Goal: Task Accomplishment & Management: Complete application form

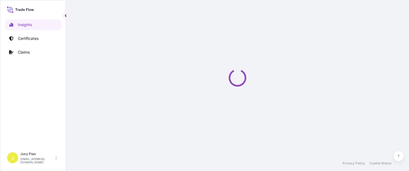
select select "2025"
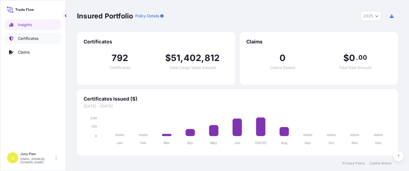
click at [29, 44] on div "Insights Certificates Claims" at bounding box center [33, 81] width 57 height 135
click at [35, 41] on link "Certificates" at bounding box center [33, 38] width 57 height 11
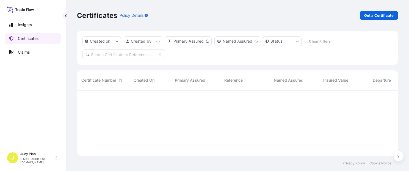
scroll to position [64, 317]
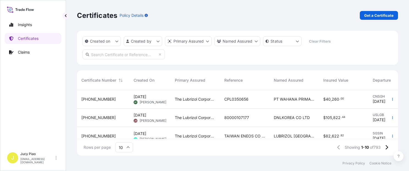
click at [382, 17] on p "Get a Certificate" at bounding box center [378, 15] width 29 height 5
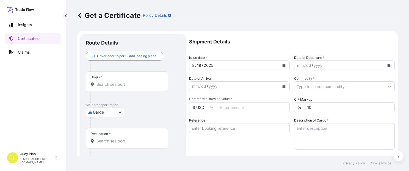
click at [125, 119] on div at bounding box center [135, 122] width 90 height 11
click at [118, 113] on body "Insights Certificates Claims J Jucy Piao [EMAIL_ADDRESS][DOMAIN_NAME] Get a Cer…" at bounding box center [204, 85] width 409 height 171
click at [111, 79] on div "Origin *" at bounding box center [127, 81] width 82 height 20
click at [111, 82] on input "Origin *" at bounding box center [128, 84] width 65 height 5
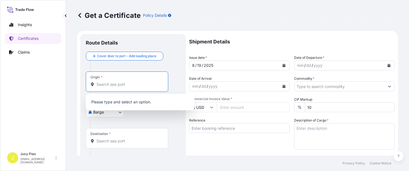
click at [120, 113] on body "0 options available. Insights Certificates Claims J Jucy Piao [EMAIL_ADDRESS][D…" at bounding box center [204, 85] width 409 height 171
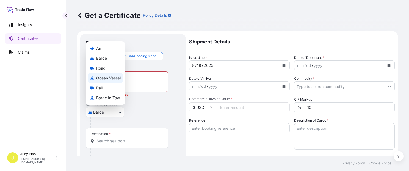
click at [116, 79] on span "Ocean Vessel" at bounding box center [108, 77] width 24 height 5
select select "Ocean Vessel"
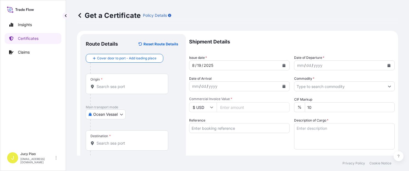
drag, startPoint x: 164, startPoint y: 122, endPoint x: 182, endPoint y: 129, distance: 20.2
click at [165, 122] on div at bounding box center [135, 124] width 90 height 11
click at [216, 141] on div "Reference" at bounding box center [239, 134] width 101 height 32
click at [218, 129] on input "Reference" at bounding box center [239, 128] width 101 height 10
paste input "CSHSE0431014"
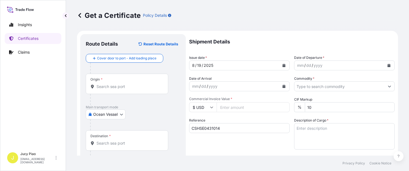
type input "CSHSE0431014"
click at [205, 142] on div "Reference CSHSE0431014" at bounding box center [239, 134] width 101 height 32
click at [127, 89] on input "Origin *" at bounding box center [128, 86] width 65 height 5
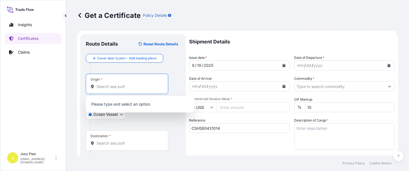
paste input "[GEOGRAPHIC_DATA]"
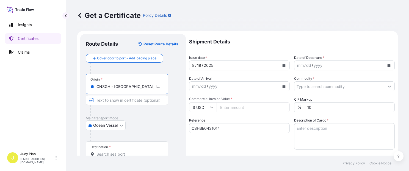
drag, startPoint x: 115, startPoint y: 86, endPoint x: 160, endPoint y: 91, distance: 45.8
click at [160, 91] on div "Origin * CNSGH - [GEOGRAPHIC_DATA], [GEOGRAPHIC_DATA]" at bounding box center [127, 84] width 82 height 20
type input "CNSGH - [GEOGRAPHIC_DATA], [GEOGRAPHIC_DATA]"
click at [124, 99] on input "Text to appear on certificate" at bounding box center [127, 100] width 82 height 10
paste input "[GEOGRAPHIC_DATA], [GEOGRAPHIC_DATA]"
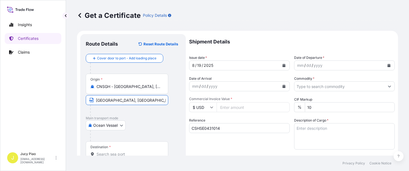
type input "[GEOGRAPHIC_DATA], [GEOGRAPHIC_DATA]"
click at [166, 123] on div "Ocean Vessel Air Barge Road Ocean Vessel Rail Barge in [GEOGRAPHIC_DATA]" at bounding box center [133, 125] width 95 height 10
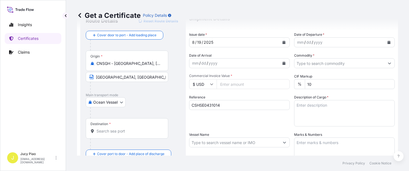
click at [120, 130] on input "Destination *" at bounding box center [128, 130] width 65 height 5
paste input "[GEOGRAPHIC_DATA]"
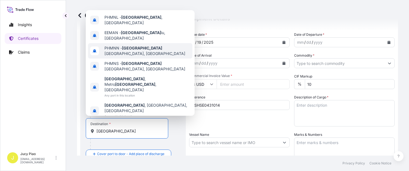
click at [152, 56] on span "PHMNN - [GEOGRAPHIC_DATA], [GEOGRAPHIC_DATA]" at bounding box center [147, 50] width 86 height 11
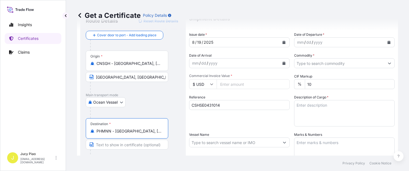
click at [146, 130] on input "PHMNN - [GEOGRAPHIC_DATA], [GEOGRAPHIC_DATA]" at bounding box center [128, 130] width 65 height 5
drag, startPoint x: 115, startPoint y: 131, endPoint x: 195, endPoint y: 134, distance: 79.4
click at [195, 134] on form "Route Details Reset Route Details Cover door to port - Add loading place Place …" at bounding box center [237, 150] width 321 height 284
type input "PHMNN - [GEOGRAPHIC_DATA], [GEOGRAPHIC_DATA]"
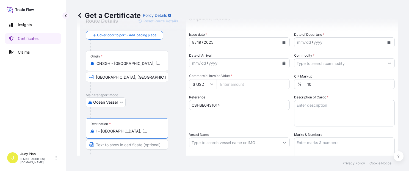
click at [143, 145] on input "Text to appear on certificate" at bounding box center [127, 145] width 82 height 10
click at [119, 131] on input "PHMNN - [GEOGRAPHIC_DATA], [GEOGRAPHIC_DATA]" at bounding box center [128, 130] width 65 height 5
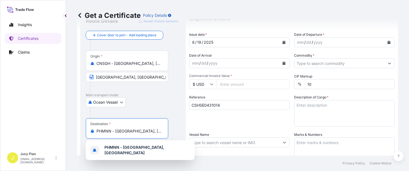
scroll to position [0, 14]
drag, startPoint x: 116, startPoint y: 132, endPoint x: 188, endPoint y: 135, distance: 72.3
click at [189, 135] on form "Route Details Reset Route Details Cover door to port - Add loading place Place …" at bounding box center [237, 150] width 321 height 284
click at [170, 107] on div "Ocean Vessel Air Barge Road Ocean Vessel Rail Barge in [GEOGRAPHIC_DATA]" at bounding box center [133, 102] width 95 height 10
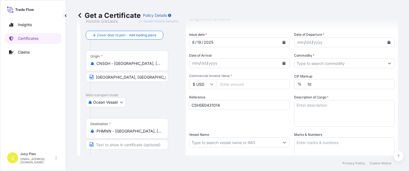
click at [120, 145] on input "Text to appear on certificate" at bounding box center [127, 145] width 82 height 10
paste input "[GEOGRAPHIC_DATA], [GEOGRAPHIC_DATA]"
type input "[GEOGRAPHIC_DATA], [GEOGRAPHIC_DATA]"
click at [168, 111] on div at bounding box center [135, 112] width 90 height 11
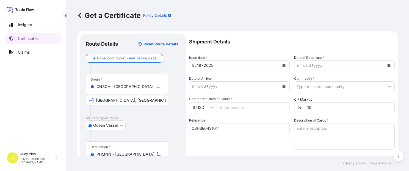
click at [199, 66] on div "19" at bounding box center [198, 65] width 5 height 7
click at [198, 65] on div "19" at bounding box center [198, 65] width 5 height 7
click at [298, 62] on div "mm" at bounding box center [300, 65] width 8 height 7
click at [299, 66] on div "mm" at bounding box center [300, 65] width 8 height 7
click at [314, 90] on input "Commodity *" at bounding box center [339, 86] width 90 height 10
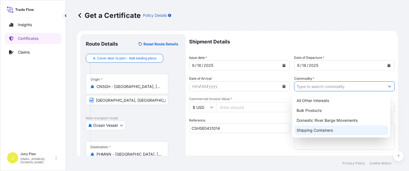
click at [321, 134] on div "Shipping Containers" at bounding box center [341, 130] width 94 height 10
type input "Shipping Containers"
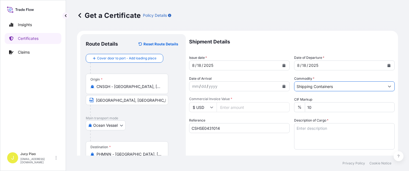
click at [244, 109] on input "Commercial Invoice Value *" at bounding box center [252, 107] width 73 height 10
click at [244, 111] on input "Commercial Invoice Value *" at bounding box center [252, 107] width 73 height 10
type input "2336"
click at [341, 134] on textarea "Description of Cargo *" at bounding box center [344, 136] width 101 height 26
paste textarea "SOLSPERSE(TM) W100C, PLASTIC JERRICAN"
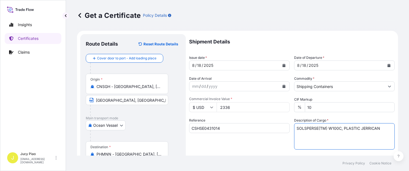
paste textarea "1 PALLET (16 PAILS)"
paste textarea "HS CODE:390729"
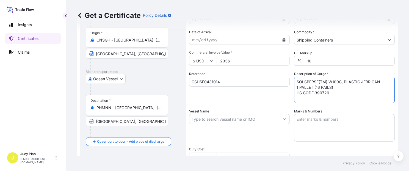
type textarea "SOLSPERSE(TM) W100C, PLASTIC JERRICAN 1 PALLET (16 PAILS) HS CODE:390729"
click at [343, 127] on textarea "Marks & Numbers" at bounding box center [344, 127] width 101 height 27
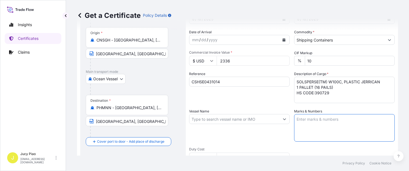
paste textarea "BRENNTAG INGREDIENTS INC"
paste textarea "PO 4700009848"
paste textarea "[GEOGRAPHIC_DATA]"
type textarea "BRENNTAG INGREDIENTS INC PO 4700009848 [GEOGRAPHIC_DATA]"
click at [210, 120] on input "Vessel Name" at bounding box center [234, 119] width 90 height 10
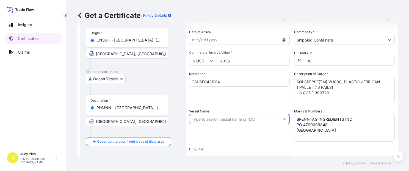
paste input "[PERSON_NAME] [PERSON_NAME] GANG"
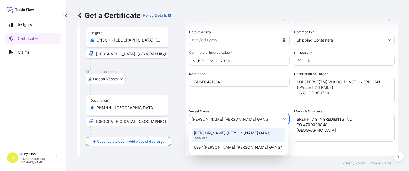
click at [216, 133] on p "[PERSON_NAME] [PERSON_NAME] GANG" at bounding box center [232, 132] width 77 height 5
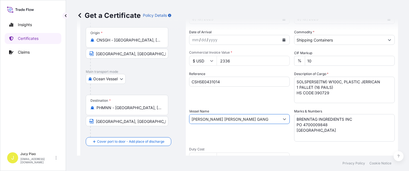
type input "[PERSON_NAME] [PERSON_NAME] GANG"
click at [248, 140] on div "Vessel Name [PERSON_NAME] [PERSON_NAME] GANG" at bounding box center [239, 125] width 101 height 33
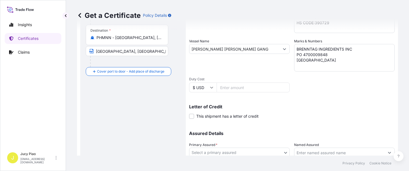
scroll to position [140, 0]
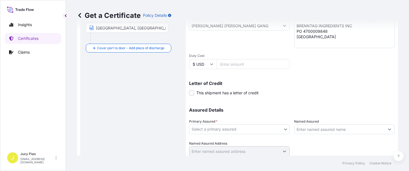
click at [244, 129] on body "0 options available. 2 options available. Insights Certificates Claims J Jucy P…" at bounding box center [204, 85] width 409 height 171
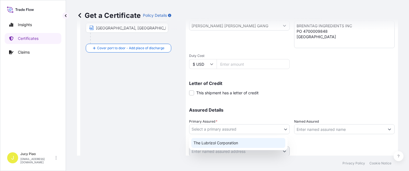
click at [240, 140] on div "The Lubrizol Corporation" at bounding box center [238, 143] width 94 height 10
select select "31566"
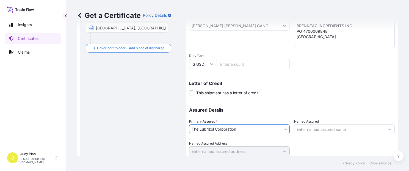
click at [313, 129] on input "Named Assured" at bounding box center [339, 129] width 90 height 10
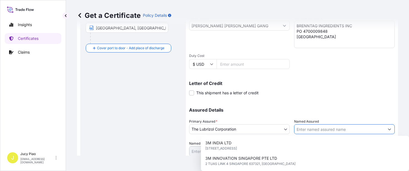
paste input "BRENNTAG INGREDIENTS INC"
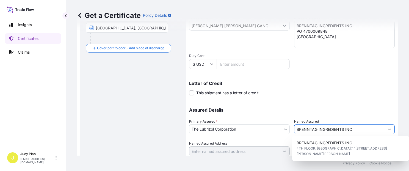
type input "BRENNTAG INGREDIENTS INC"
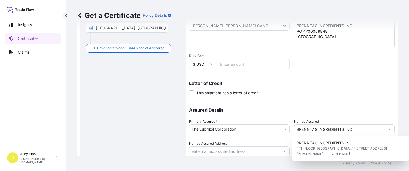
click at [348, 106] on div "Assured Details Primary Assured * The Lubrizol Corporation The Lubrizol Corpora…" at bounding box center [292, 128] width 206 height 55
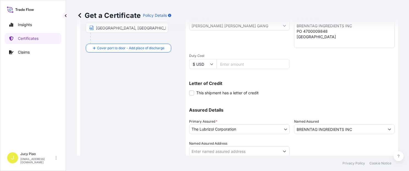
click at [361, 149] on div at bounding box center [344, 148] width 101 height 15
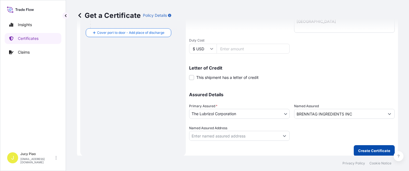
click at [360, 148] on p "Create Certificate" at bounding box center [374, 150] width 32 height 5
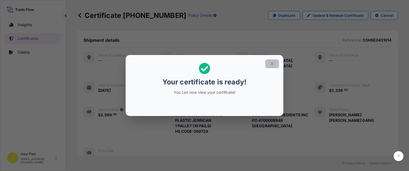
click at [275, 64] on button "button" at bounding box center [272, 63] width 14 height 9
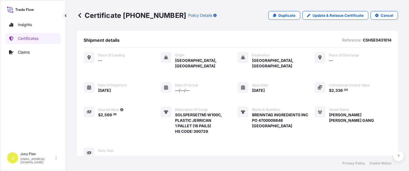
click at [285, 41] on div "Shipment details Reference: CSHSE0431014" at bounding box center [238, 42] width 308 height 10
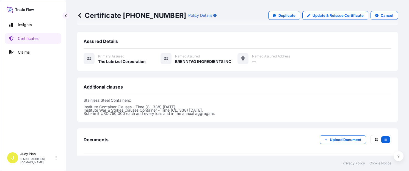
scroll to position [196, 0]
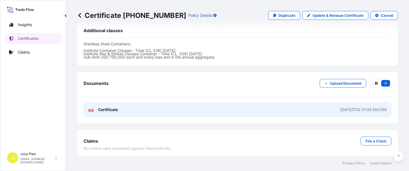
click at [287, 104] on link "PDF Certificate [DATE]T02:31:05.592359" at bounding box center [238, 109] width 308 height 14
